Goal: Navigation & Orientation: Find specific page/section

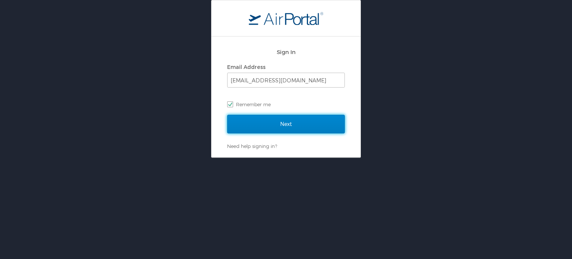
click at [281, 118] on input "Next" at bounding box center [286, 124] width 118 height 19
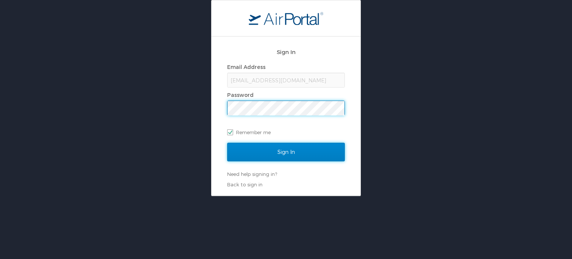
click at [285, 151] on input "Sign In" at bounding box center [286, 152] width 118 height 19
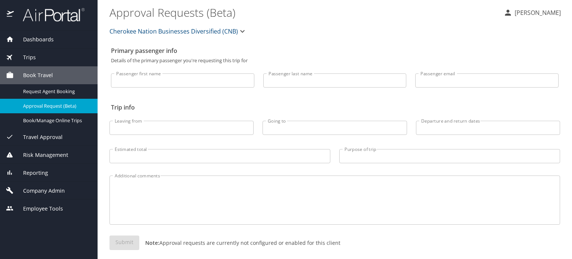
click at [61, 19] on img at bounding box center [50, 14] width 70 height 15
